Goal: Information Seeking & Learning: Learn about a topic

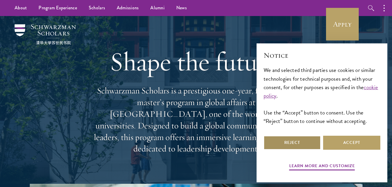
click at [299, 145] on button "Reject" at bounding box center [292, 143] width 57 height 14
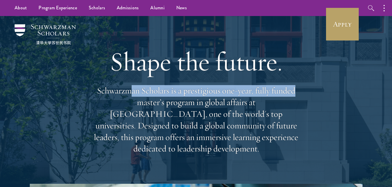
drag, startPoint x: 130, startPoint y: 90, endPoint x: 300, endPoint y: 96, distance: 169.8
click at [300, 96] on p "Schwarzman Scholars is a prestigious one-year, fully funded master’s program in…" at bounding box center [196, 120] width 210 height 70
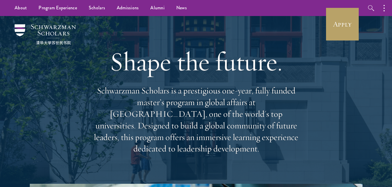
click at [229, 101] on p "Schwarzman Scholars is a prestigious one-year, fully funded master’s program in…" at bounding box center [196, 120] width 210 height 70
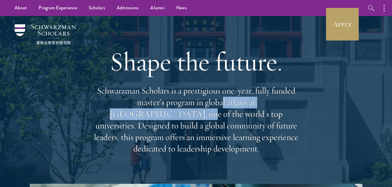
drag, startPoint x: 180, startPoint y: 102, endPoint x: 288, endPoint y: 102, distance: 107.2
click at [288, 102] on p "Schwarzman Scholars is a prestigious one-year, fully funded master’s program in…" at bounding box center [196, 120] width 210 height 70
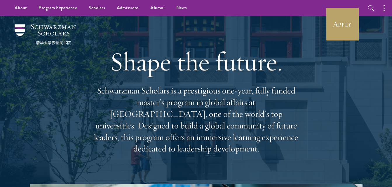
click at [223, 120] on p "Schwarzman Scholars is a prestigious one-year, fully funded master’s program in…" at bounding box center [196, 120] width 210 height 70
drag, startPoint x: 218, startPoint y: 116, endPoint x: 305, endPoint y: 135, distance: 89.1
click at [305, 135] on div "Shape the future. Schwarzman Scholars is a prestigious one-year, fully funded m…" at bounding box center [196, 100] width 334 height 168
click at [100, 121] on p "Schwarzman Scholars is a prestigious one-year, fully funded master’s program in…" at bounding box center [196, 120] width 210 height 70
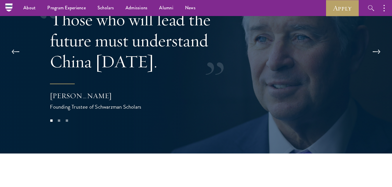
scroll to position [1139, 0]
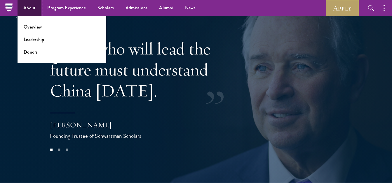
click at [25, 12] on link "About" at bounding box center [30, 8] width 24 height 16
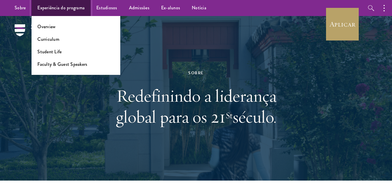
click at [66, 8] on link "Experiência do programa" at bounding box center [61, 8] width 59 height 16
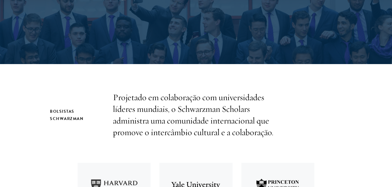
scroll to position [146, 0]
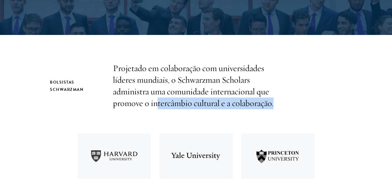
drag, startPoint x: 258, startPoint y: 102, endPoint x: 273, endPoint y: 102, distance: 15.8
click at [273, 102] on p "Projetado em colaboração com universidades líderes mundiais, o Schwarzman Schol…" at bounding box center [196, 86] width 166 height 47
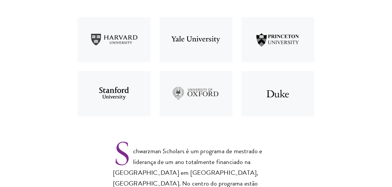
scroll to position [321, 0]
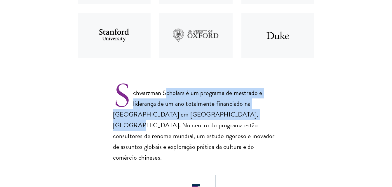
drag, startPoint x: 223, startPoint y: 97, endPoint x: 245, endPoint y: 114, distance: 27.9
click at [245, 114] on p "Schwarzman Scholars é um programa de mestrado e liderança de um ano totalmente …" at bounding box center [196, 120] width 166 height 85
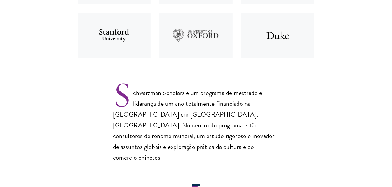
drag, startPoint x: 245, startPoint y: 114, endPoint x: 169, endPoint y: 132, distance: 78.3
click at [169, 132] on p "Schwarzman Scholars é um programa de mestrado e liderança de um ano totalmente …" at bounding box center [196, 120] width 166 height 85
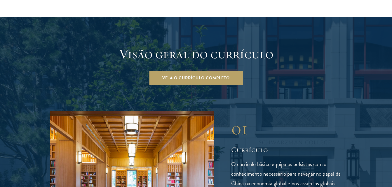
scroll to position [847, 0]
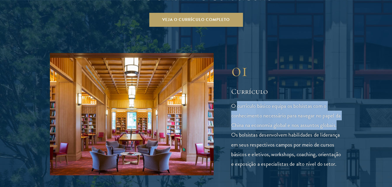
drag, startPoint x: 252, startPoint y: 89, endPoint x: 336, endPoint y: 112, distance: 86.8
click at [336, 112] on p "O currículo básico equipa os bolsistas com o conhecimento necessário para naveg…" at bounding box center [286, 134] width 111 height 67
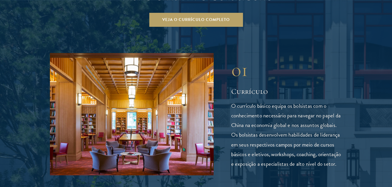
drag, startPoint x: 336, startPoint y: 112, endPoint x: 285, endPoint y: 125, distance: 52.8
click at [286, 128] on p "O currículo básico equipa os bolsistas com o conhecimento necessário para naveg…" at bounding box center [286, 134] width 111 height 67
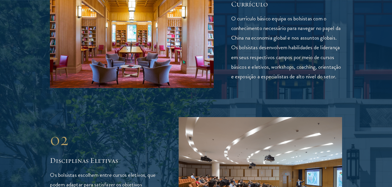
scroll to position [963, 0]
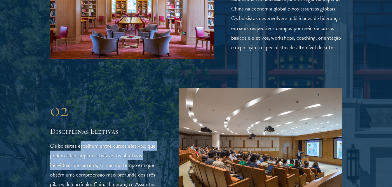
drag, startPoint x: 88, startPoint y: 134, endPoint x: 130, endPoint y: 153, distance: 46.0
click at [130, 153] on p "Os bolsistas escolhem entre cursos eletivos, que podem adaptar para satisfazer …" at bounding box center [105, 170] width 111 height 58
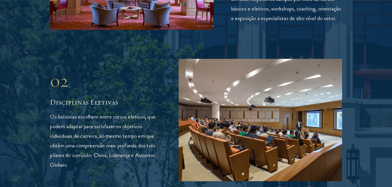
click at [93, 146] on p "Os bolsistas escolhem entre cursos eletivos, que podem adaptar para satisfazer …" at bounding box center [105, 141] width 111 height 58
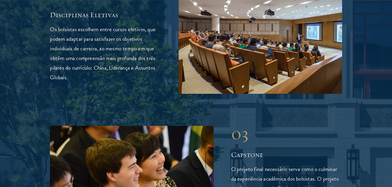
scroll to position [1168, 0]
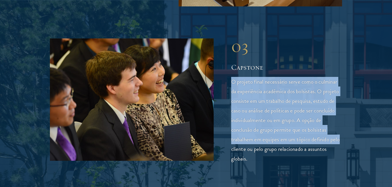
drag, startPoint x: 323, startPoint y: 71, endPoint x: 331, endPoint y: 127, distance: 56.4
click at [331, 127] on p "O projeto final necessário serve como o culminar da experiência acadêmica dos b…" at bounding box center [286, 120] width 111 height 87
drag, startPoint x: 331, startPoint y: 127, endPoint x: 282, endPoint y: 127, distance: 49.6
click at [283, 127] on p "O projeto final necessário serve como o culminar da experiência acadêmica dos b…" at bounding box center [286, 120] width 111 height 87
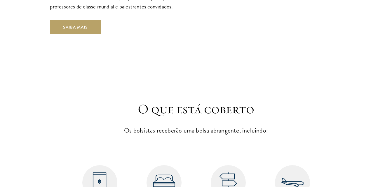
scroll to position [2219, 0]
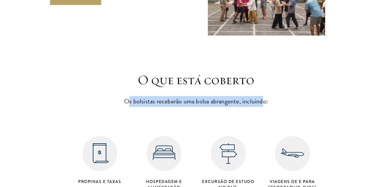
drag, startPoint x: 194, startPoint y: 86, endPoint x: 263, endPoint y: 86, distance: 68.6
click at [263, 96] on p "Os bolsistas receberão uma bolsa abrangente, incluindo:" at bounding box center [196, 101] width 181 height 11
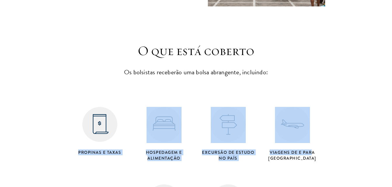
drag, startPoint x: 75, startPoint y: 135, endPoint x: 312, endPoint y: 133, distance: 237.1
click at [312, 133] on div "Propinas e Taxas Hospedagem e alimentação Excursão de estudo no país Viagens de…" at bounding box center [196, 165] width 257 height 156
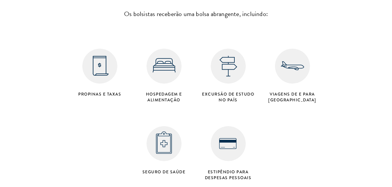
click at [287, 121] on div "Propinas e Taxas Hospedagem e alimentação Excursão de estudo no país Viagens de…" at bounding box center [196, 106] width 257 height 156
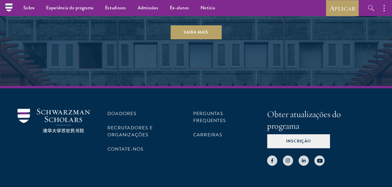
scroll to position [0, 0]
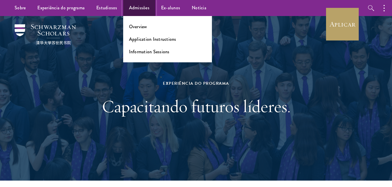
click at [131, 10] on link "Admissões" at bounding box center [139, 8] width 32 height 16
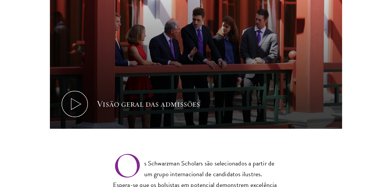
scroll to position [409, 0]
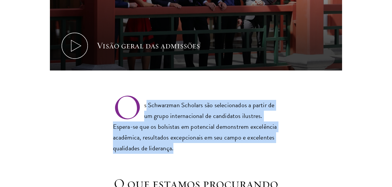
drag, startPoint x: 181, startPoint y: 93, endPoint x: 270, endPoint y: 133, distance: 97.6
click at [270, 133] on p "Os Schwarzman Scholars são selecionados a partir de um grupo internacional de c…" at bounding box center [196, 123] width 166 height 64
drag, startPoint x: 270, startPoint y: 133, endPoint x: 206, endPoint y: 141, distance: 64.4
click at [208, 141] on p "Os Schwarzman Scholars são selecionados a partir de um grupo internacional de c…" at bounding box center [196, 123] width 166 height 64
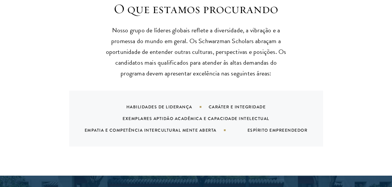
scroll to position [701, 0]
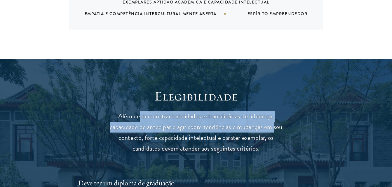
drag, startPoint x: 249, startPoint y: 116, endPoint x: 273, endPoint y: 124, distance: 25.7
click at [273, 124] on p "Além de demonstrar habilidades extraordinárias de liderança, capacidade de ante…" at bounding box center [196, 132] width 181 height 43
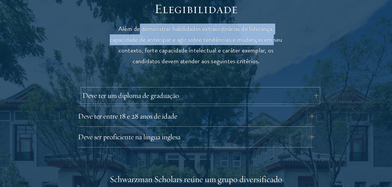
click at [313, 97] on button "Deve ter um diploma de graduação" at bounding box center [200, 96] width 236 height 14
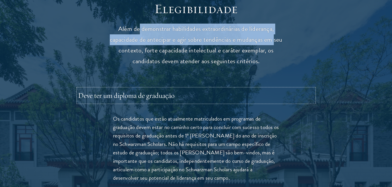
scroll to position [818, 0]
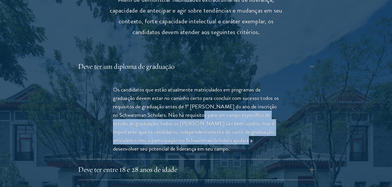
drag, startPoint x: 211, startPoint y: 114, endPoint x: 254, endPoint y: 138, distance: 48.7
click at [254, 138] on p "Os candidatos que estão atualmente matriculados em programas de graduação devem…" at bounding box center [196, 120] width 166 height 68
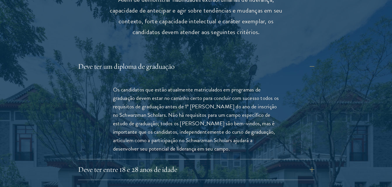
click at [171, 112] on p "Os candidatos que estão atualmente matriculados em programas de graduação devem…" at bounding box center [196, 120] width 166 height 68
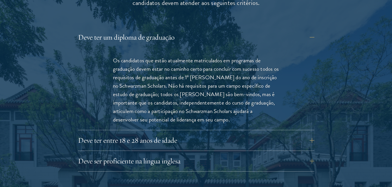
scroll to position [876, 0]
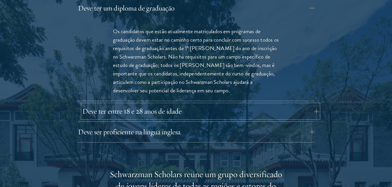
click at [313, 114] on button "Deve ter entre 18 e 28 anos de idade" at bounding box center [200, 112] width 236 height 14
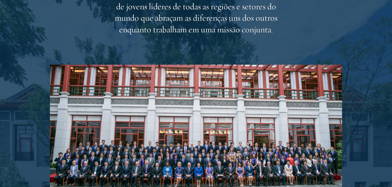
scroll to position [1139, 0]
